Goal: Understand process/instructions: Learn how to perform a task or action

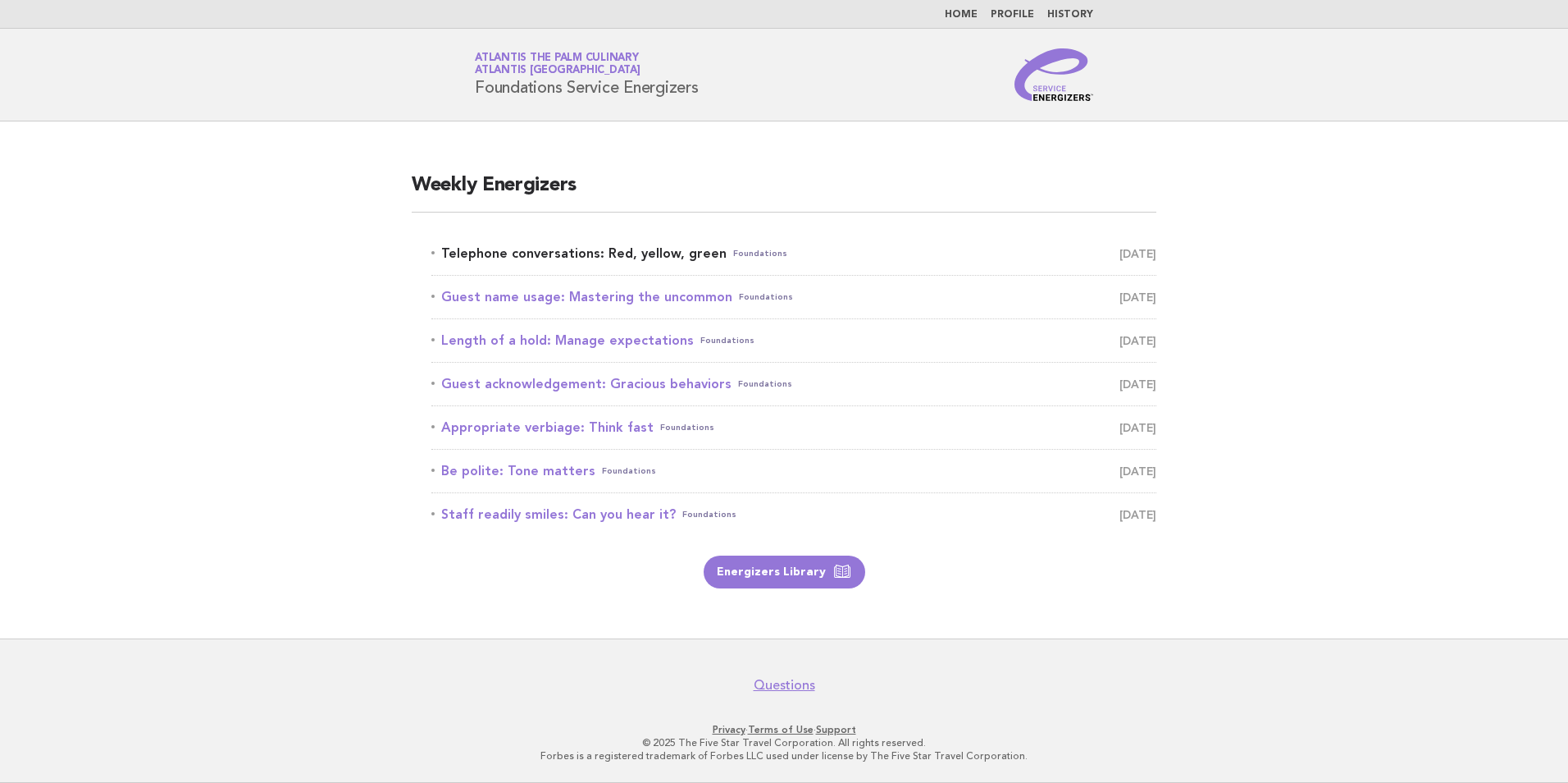
click at [608, 262] on link "Telephone conversations: Red, yellow, green Foundations [DATE]" at bounding box center [794, 253] width 725 height 23
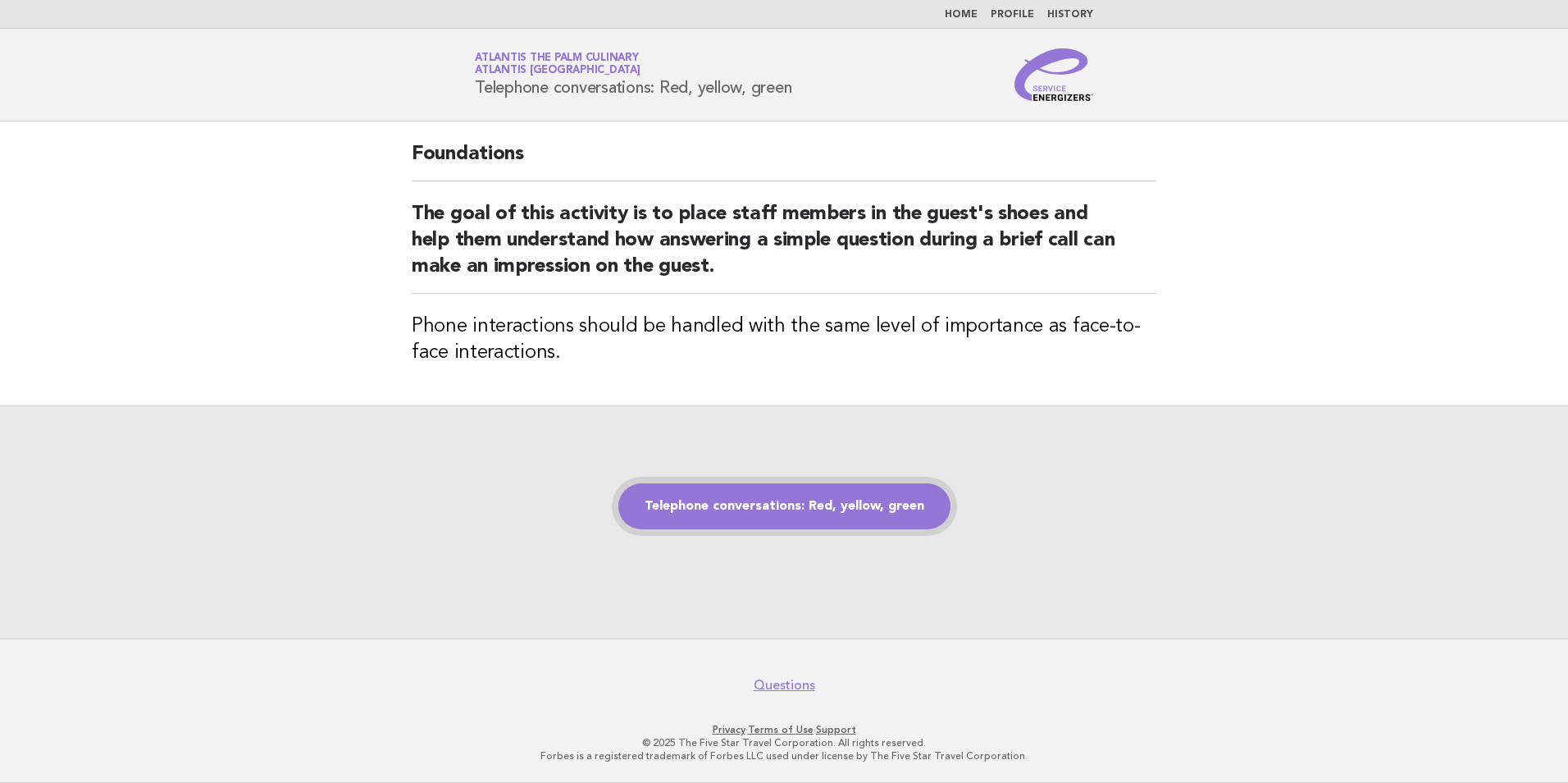
click at [766, 487] on link "Telephone conversations: Red, yellow, green" at bounding box center [784, 506] width 332 height 46
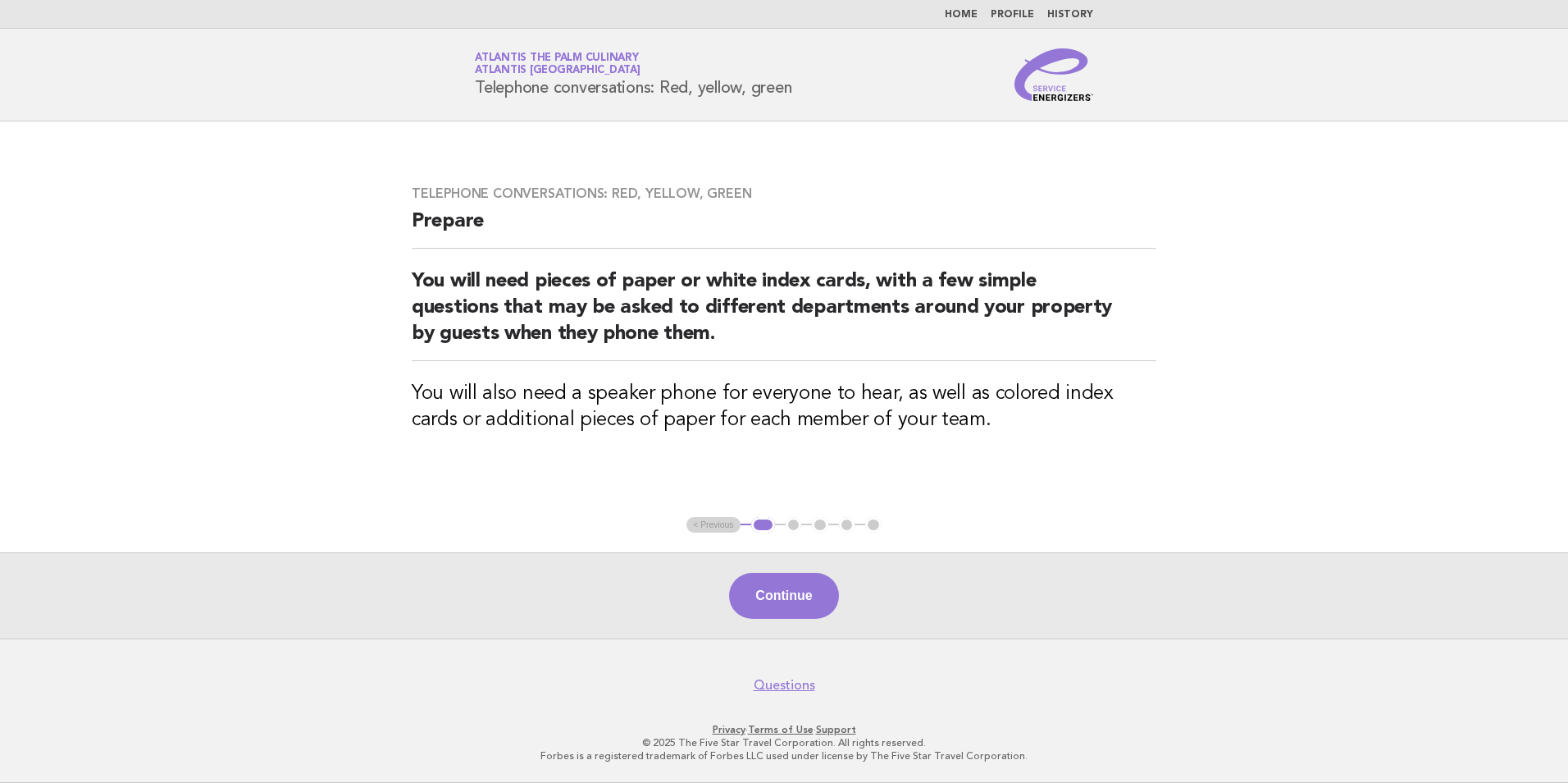
click at [760, 622] on div "Continue" at bounding box center [784, 595] width 1568 height 86
click at [765, 611] on button "Continue" at bounding box center [784, 595] width 109 height 46
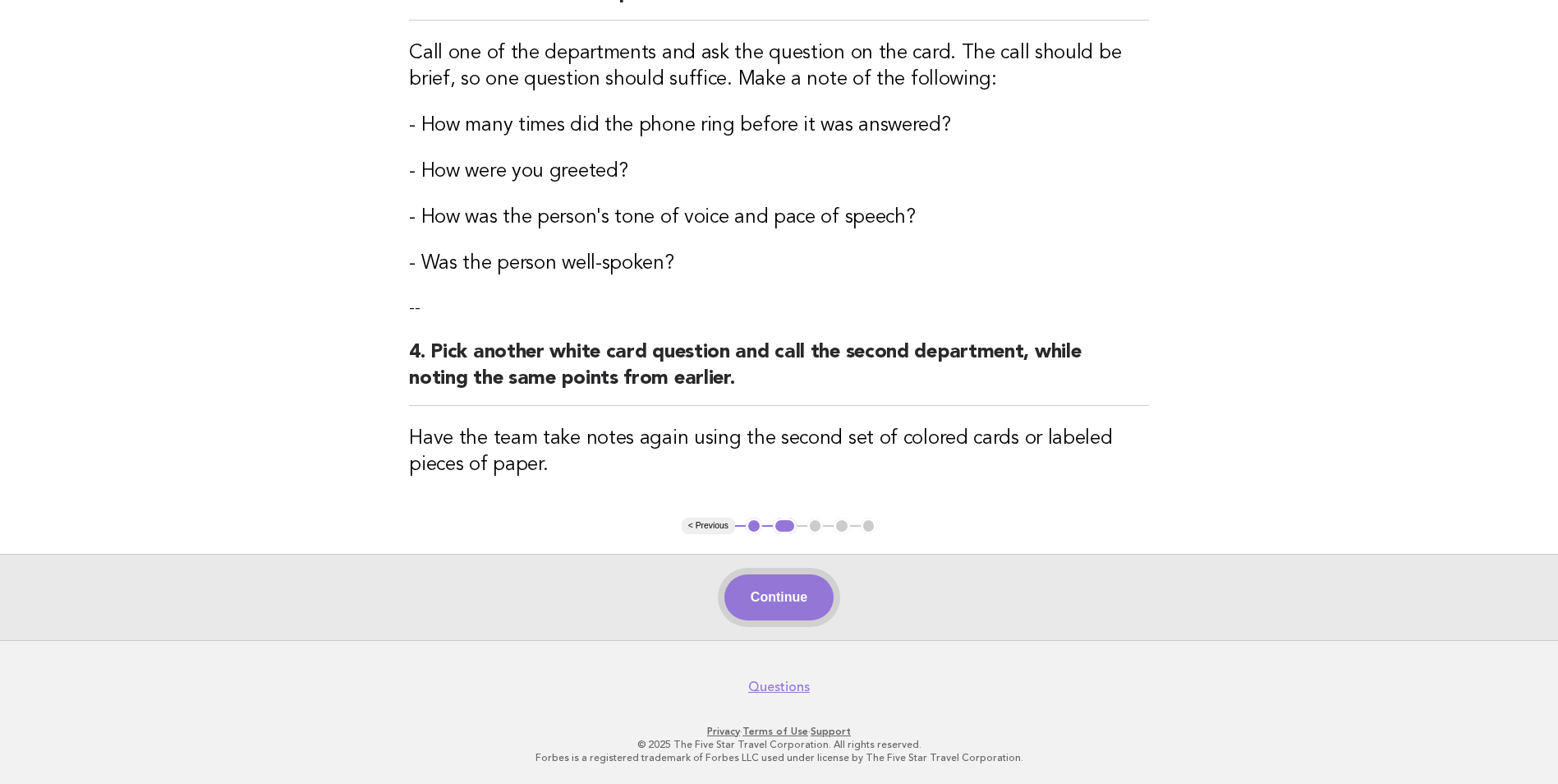
click at [776, 594] on button "Continue" at bounding box center [779, 597] width 109 height 46
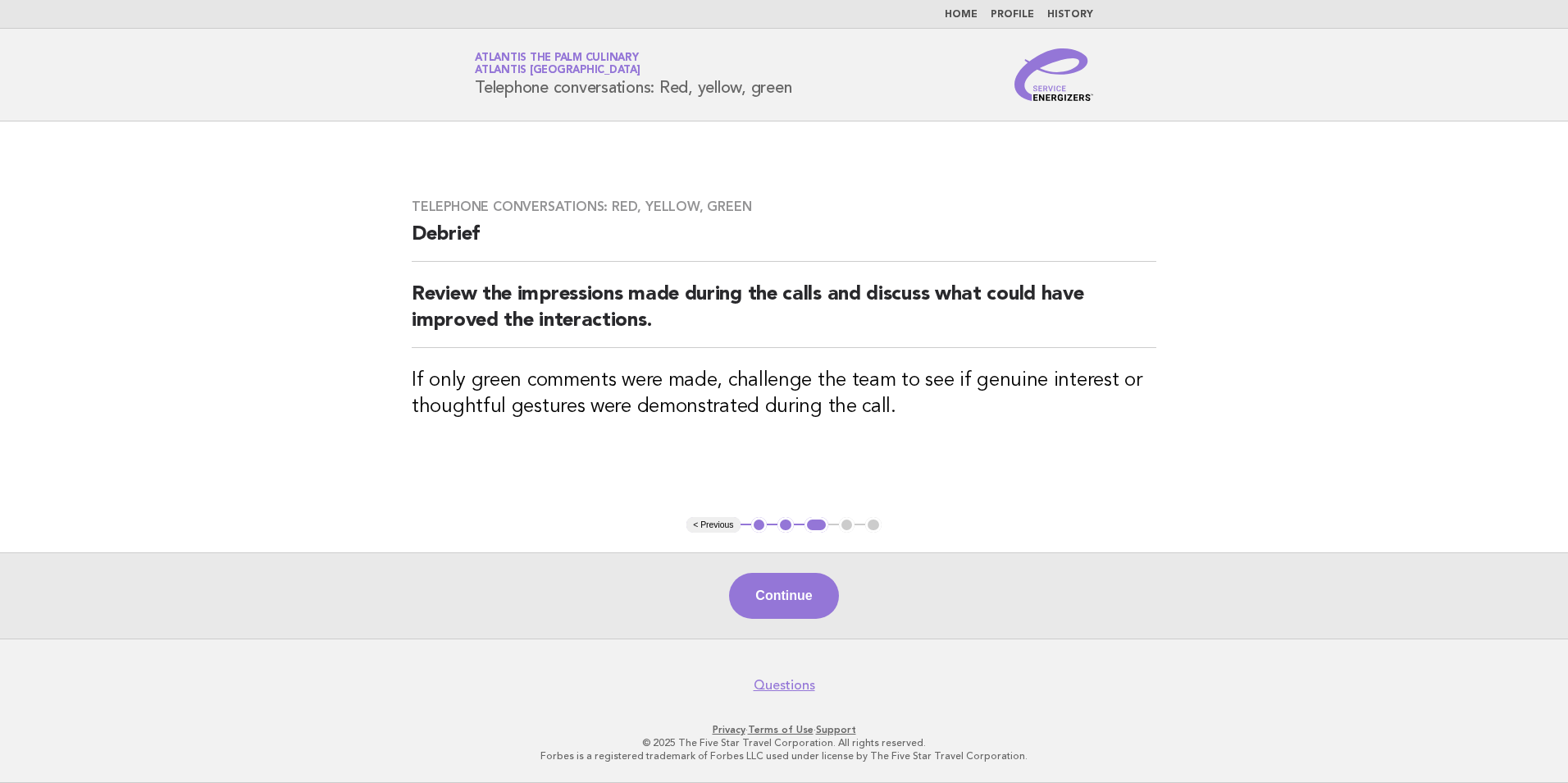
click at [775, 593] on button "Continue" at bounding box center [784, 595] width 109 height 46
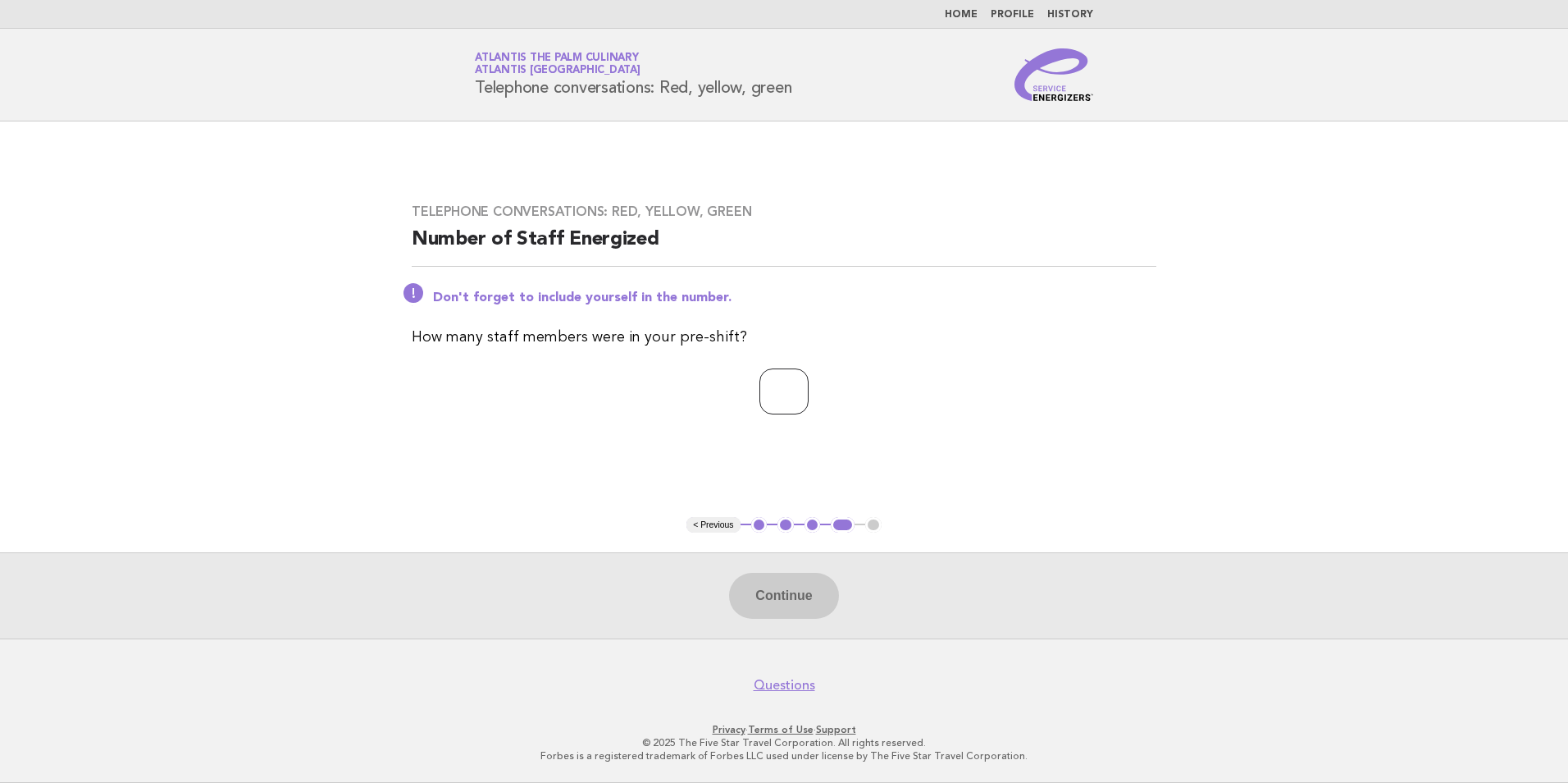
click at [809, 395] on input "*" at bounding box center [784, 391] width 49 height 46
type input "**"
click at [804, 589] on button "Continue" at bounding box center [784, 595] width 109 height 46
